Goal: Information Seeking & Learning: Learn about a topic

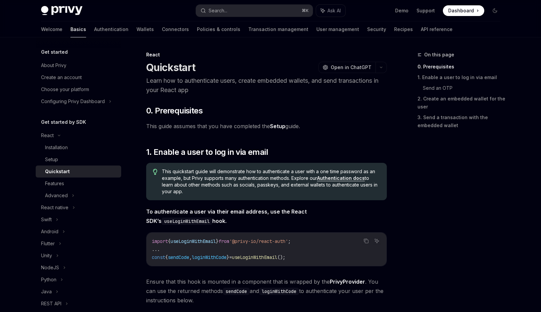
scroll to position [93, 0]
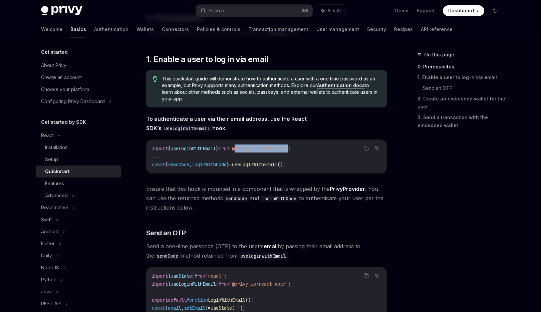
drag, startPoint x: 299, startPoint y: 148, endPoint x: 244, endPoint y: 149, distance: 55.4
click at [244, 149] on span "'@privy-io/react-auth'" at bounding box center [258, 148] width 59 height 6
copy span "@privy-io/react-auth"
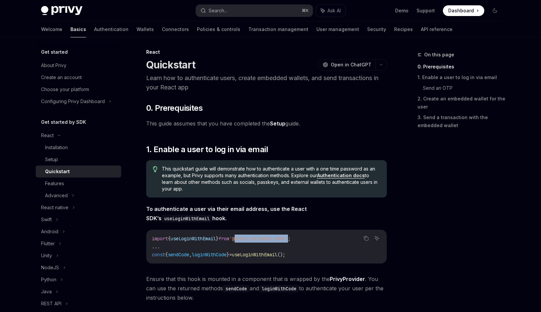
scroll to position [0, 0]
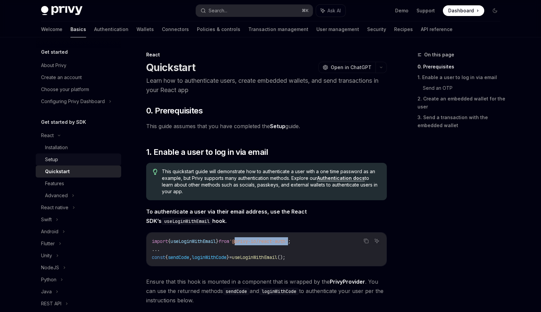
click at [81, 163] on div "Setup" at bounding box center [81, 159] width 72 height 8
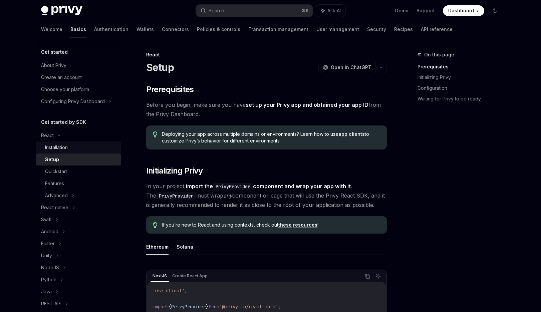
click at [78, 147] on div "Installation" at bounding box center [81, 147] width 72 height 8
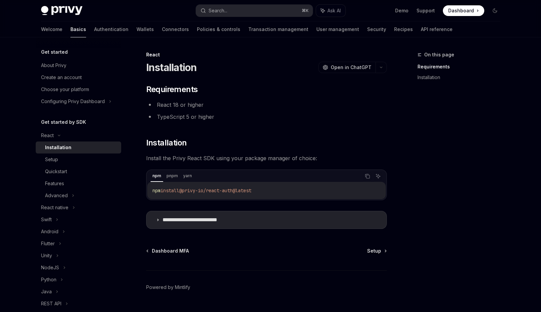
drag, startPoint x: 266, startPoint y: 190, endPoint x: 186, endPoint y: 190, distance: 79.4
click at [186, 190] on code "npm install @privy-io/react-auth@latest" at bounding box center [266, 191] width 228 height 8
copy span "@privy-io/react-auth@latest"
click at [228, 219] on p "**********" at bounding box center [200, 220] width 76 height 7
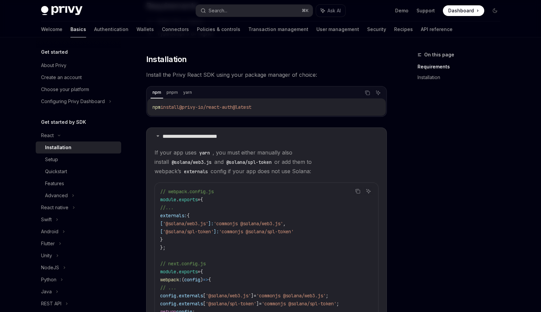
scroll to position [104, 0]
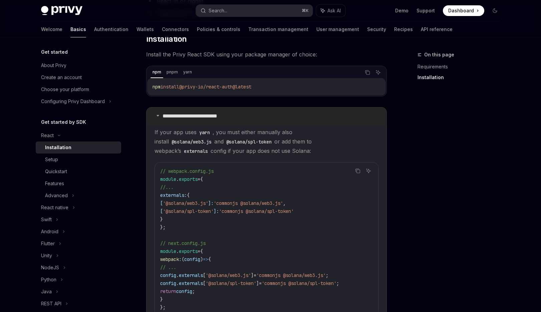
click at [220, 118] on p "**********" at bounding box center [200, 116] width 76 height 7
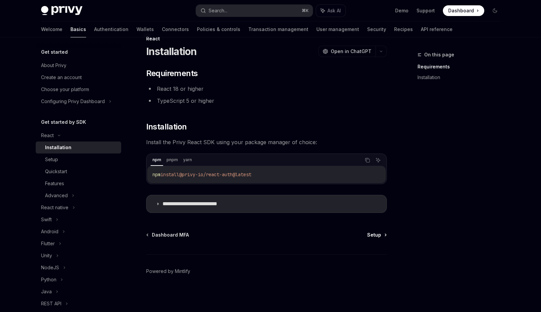
click at [376, 234] on span "Setup" at bounding box center [374, 235] width 14 height 7
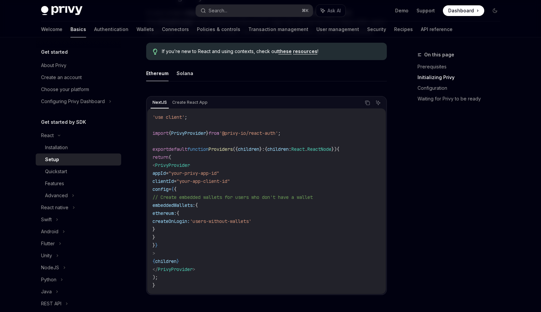
scroll to position [174, 0]
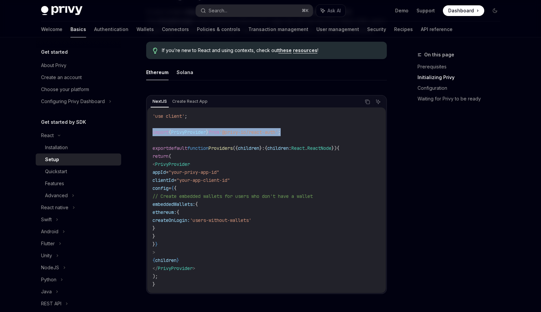
drag, startPoint x: 303, startPoint y: 130, endPoint x: 138, endPoint y: 127, distance: 165.2
copy span "import { PrivyProvider } from '@privy-io/react-auth' ;"
click at [369, 104] on icon "Copy the contents from the code block" at bounding box center [367, 102] width 3 height 3
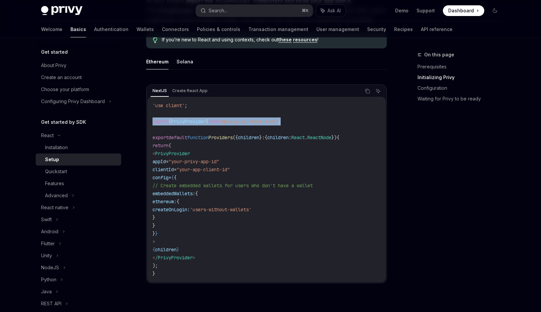
scroll to position [187, 0]
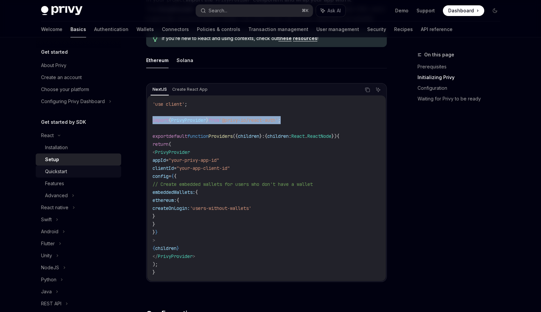
click at [62, 170] on div "Quickstart" at bounding box center [56, 171] width 22 height 8
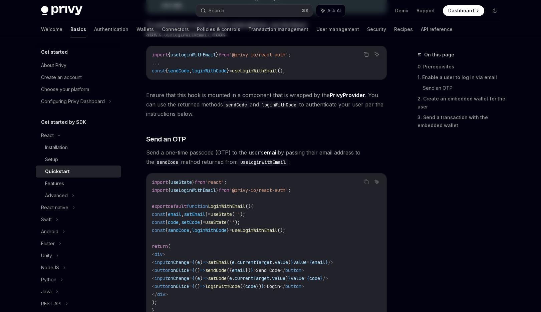
type textarea "*"
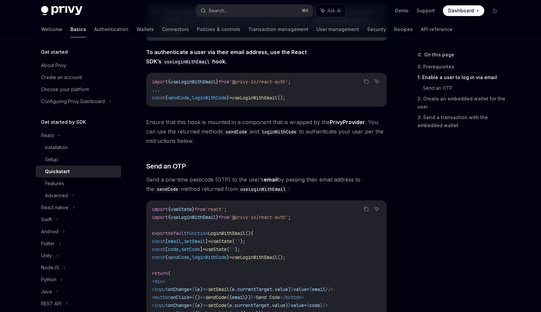
scroll to position [167, 0]
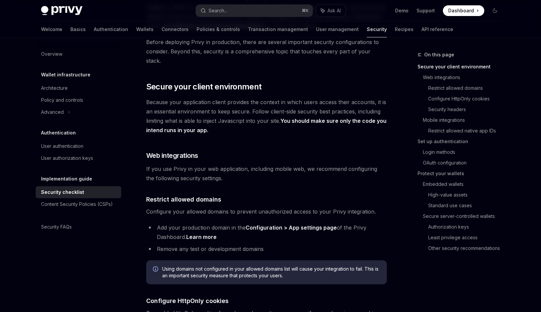
scroll to position [119, 0]
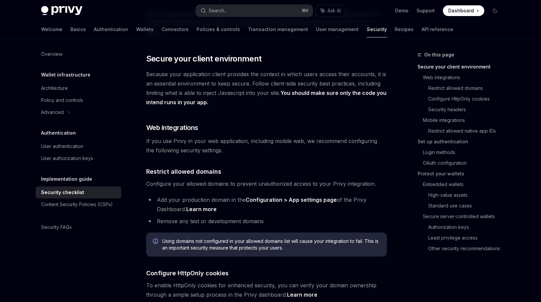
type textarea "*"
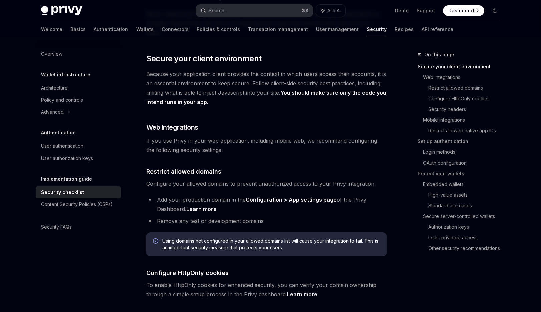
click at [248, 10] on button "Search... ⌘ K" at bounding box center [254, 11] width 117 height 12
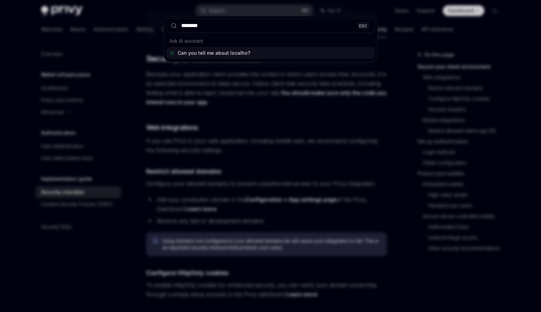
type input "*********"
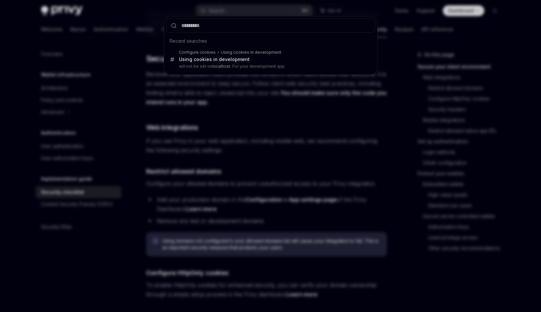
type textarea "*"
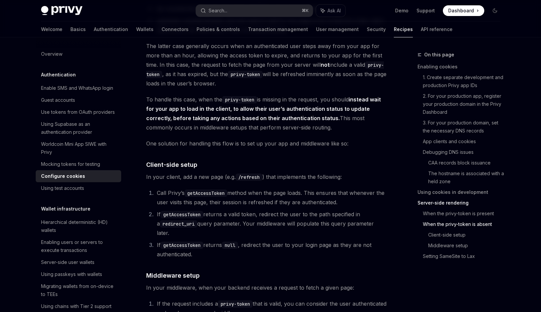
scroll to position [1535, 0]
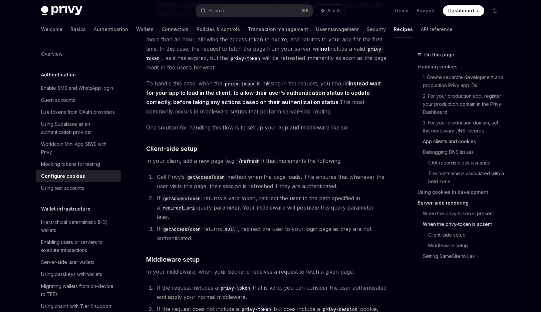
click at [455, 142] on link "App clients and cookies" at bounding box center [464, 141] width 83 height 11
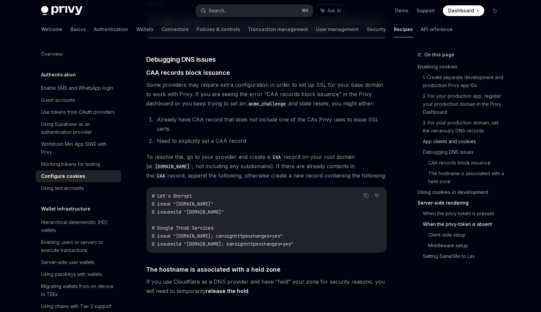
scroll to position [647, 0]
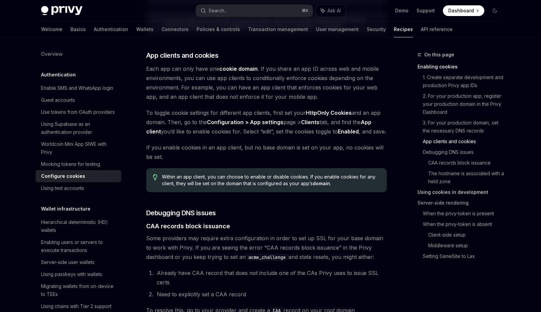
click at [451, 192] on link "Using cookies in development" at bounding box center [461, 192] width 88 height 11
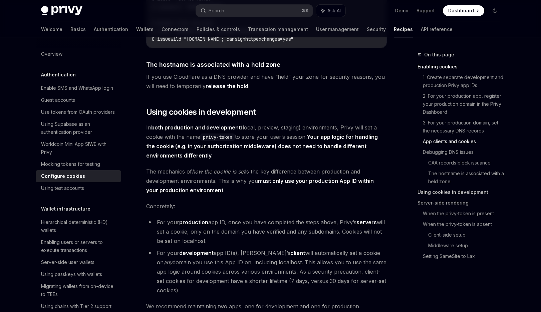
scroll to position [1071, 0]
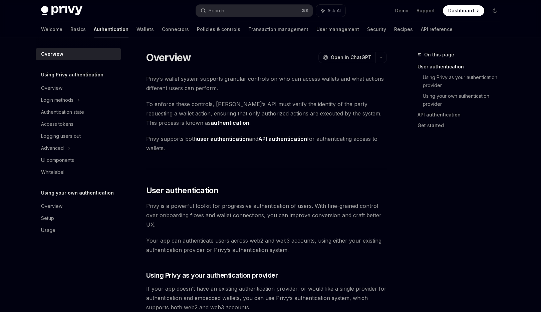
scroll to position [134, 0]
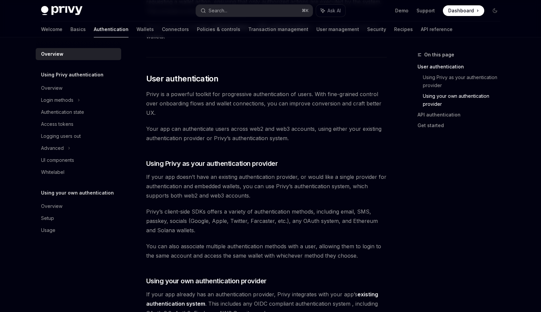
scroll to position [5, 0]
